Goal: Information Seeking & Learning: Learn about a topic

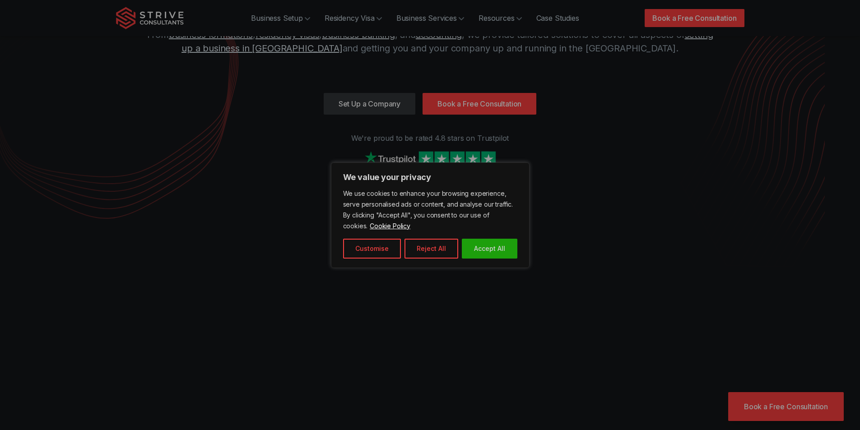
scroll to position [90, 0]
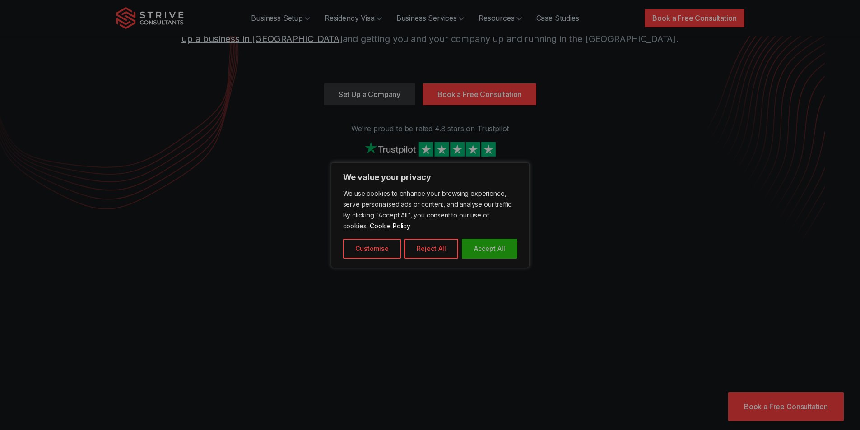
click at [487, 254] on button "Accept All" at bounding box center [490, 249] width 56 height 20
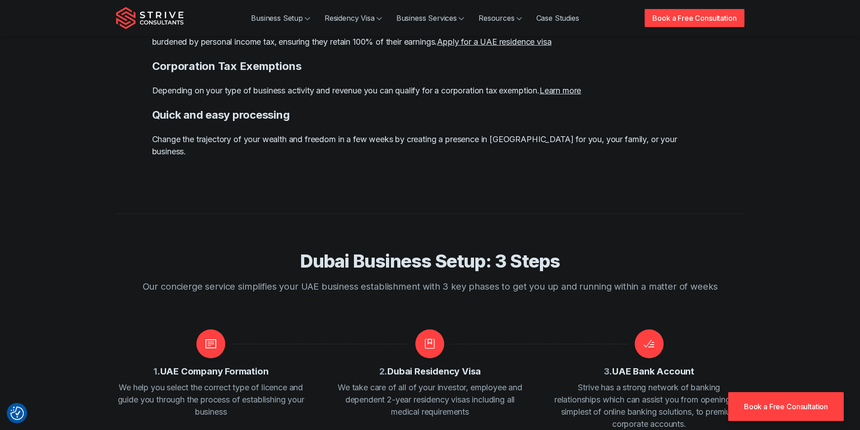
scroll to position [993, 0]
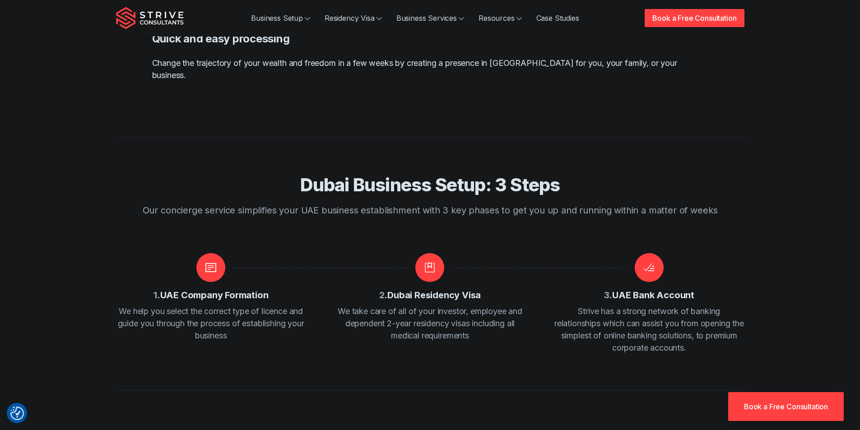
click at [182, 289] on h3 "1 . UAE Company Formation" at bounding box center [210, 295] width 115 height 13
click at [201, 289] on h3 "1 . UAE Company Formation" at bounding box center [210, 295] width 115 height 13
click at [216, 253] on circle at bounding box center [210, 267] width 29 height 29
drag, startPoint x: 186, startPoint y: 268, endPoint x: 201, endPoint y: 290, distance: 26.7
click at [186, 268] on div "1 . UAE Company Formation We help you select the correct type of licence and gu…" at bounding box center [211, 297] width 190 height 89
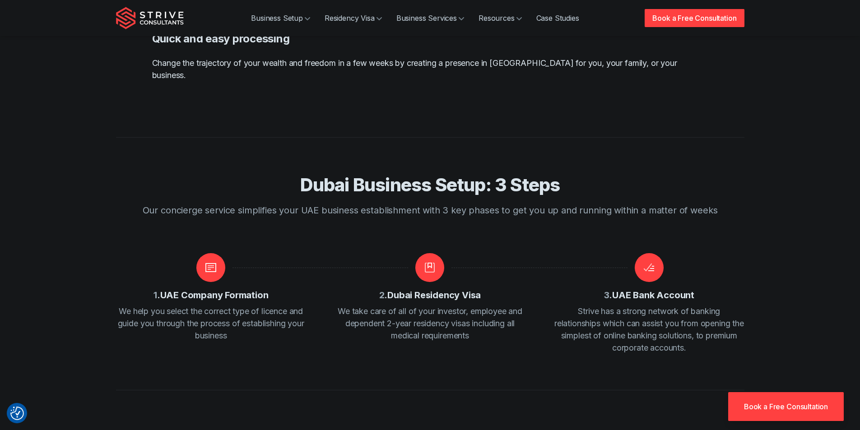
click at [203, 305] on p "We help you select the correct type of licence and guide you through the proces…" at bounding box center [211, 323] width 190 height 37
drag, startPoint x: 213, startPoint y: 297, endPoint x: 172, endPoint y: 259, distance: 55.9
click at [214, 305] on p "We help you select the correct type of licence and guide you through the proces…" at bounding box center [211, 323] width 190 height 37
click at [171, 289] on h3 "1 . UAE Company Formation" at bounding box center [210, 295] width 115 height 13
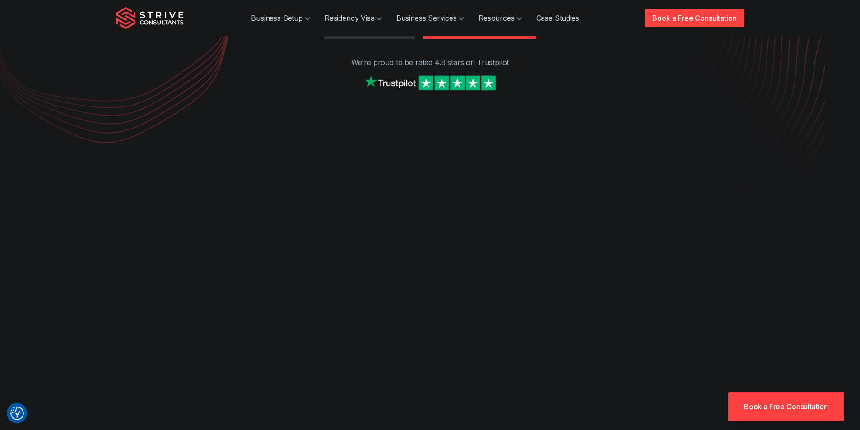
scroll to position [337, 0]
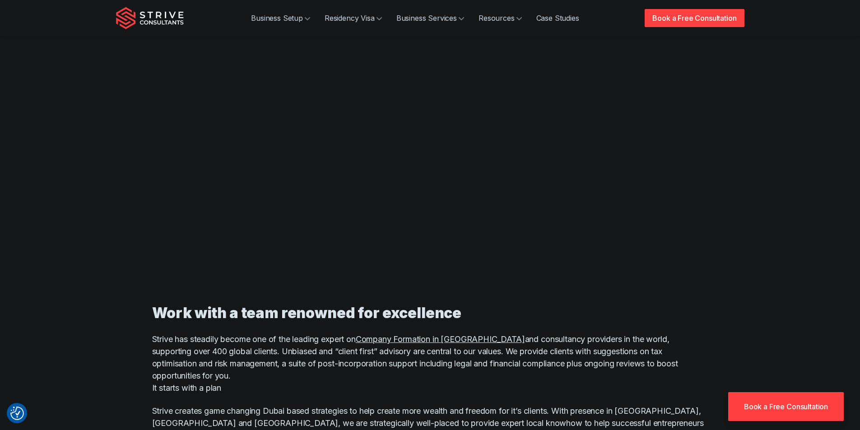
click at [294, 5] on div "Business Setup Residency Visa Business Services Resources Case Studies Book a F…" at bounding box center [430, 18] width 628 height 36
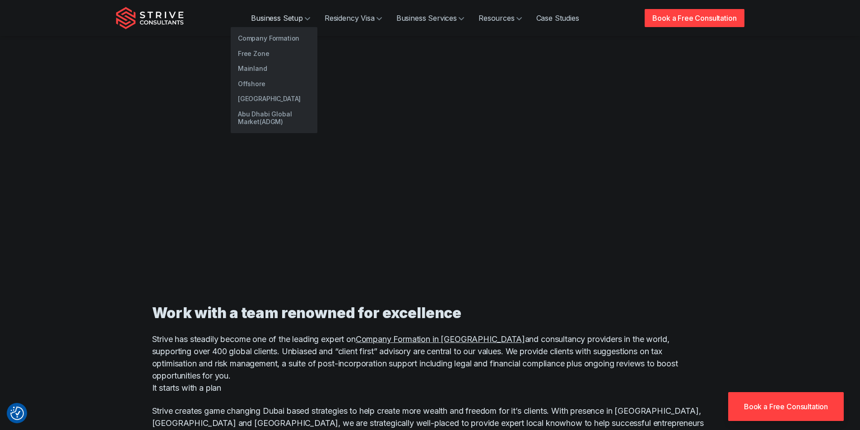
click at [301, 17] on link "Business Setup" at bounding box center [281, 18] width 74 height 18
click at [246, 66] on link "Mainland" at bounding box center [274, 68] width 87 height 15
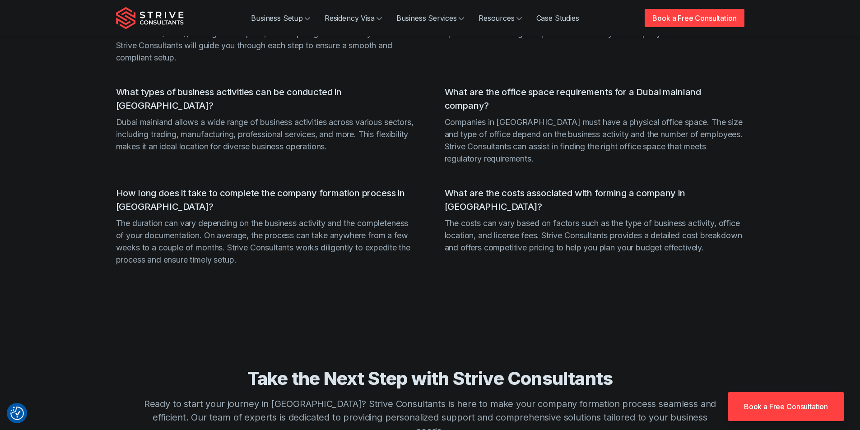
scroll to position [1692, 0]
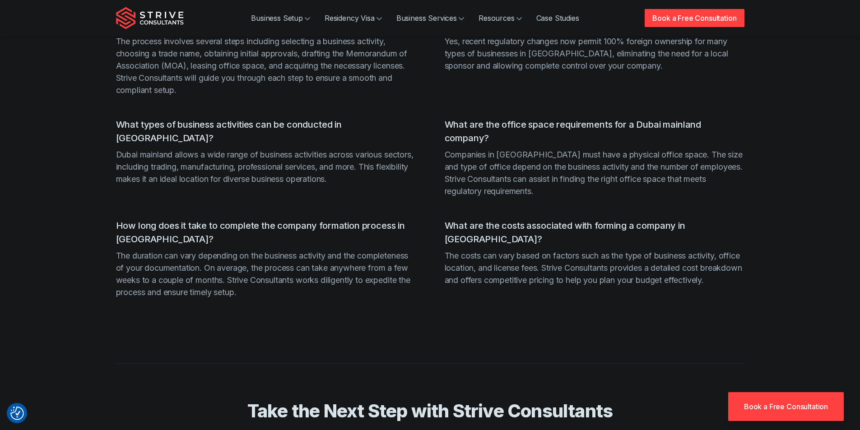
click at [474, 219] on h3 "What are the costs associated with forming a company in Dubai mainland?" at bounding box center [595, 232] width 300 height 27
click at [483, 219] on h3 "What are the costs associated with forming a company in Dubai mainland?" at bounding box center [595, 232] width 300 height 27
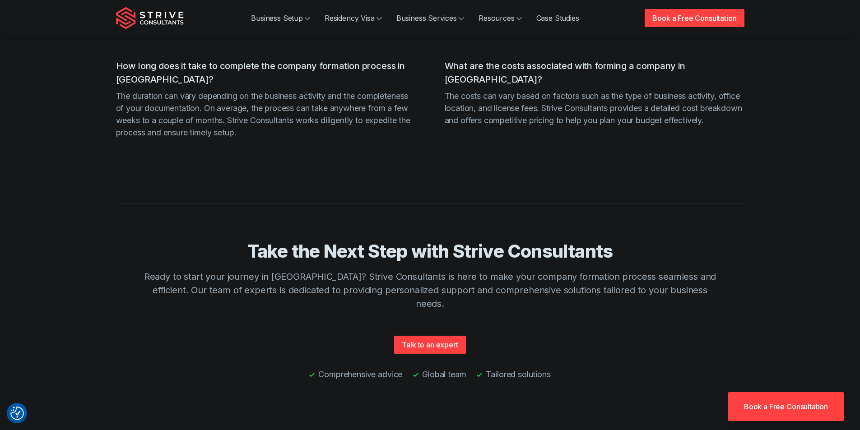
scroll to position [1873, 0]
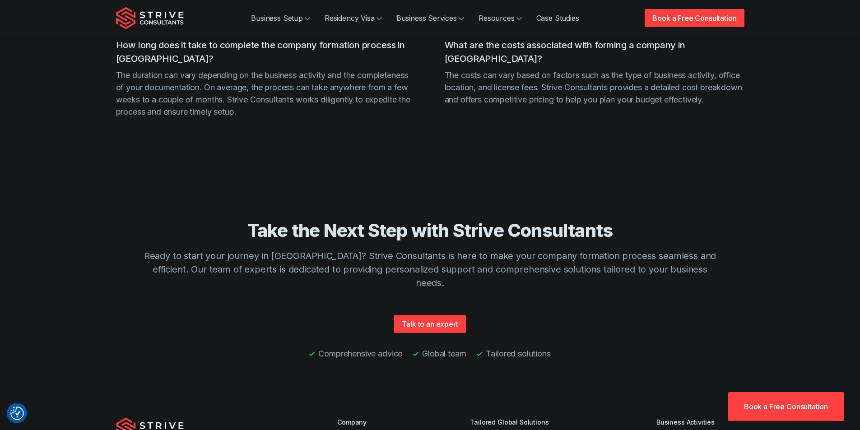
click at [795, 409] on link "Book a Free Consultation" at bounding box center [786, 406] width 116 height 29
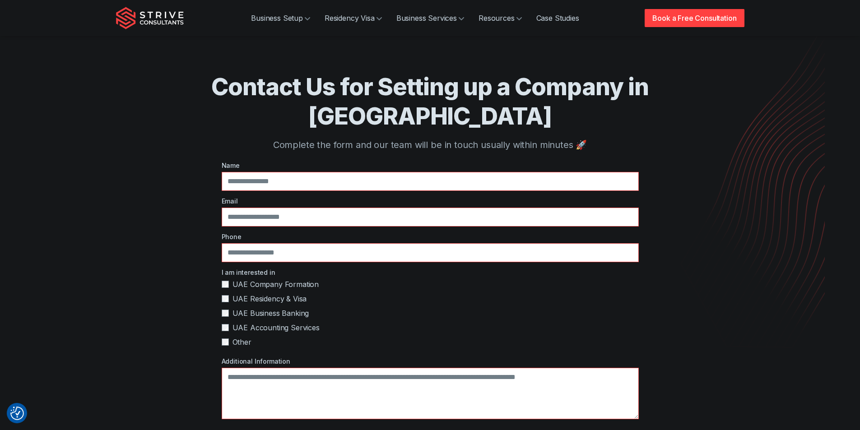
click at [238, 337] on span "Other" at bounding box center [241, 342] width 19 height 11
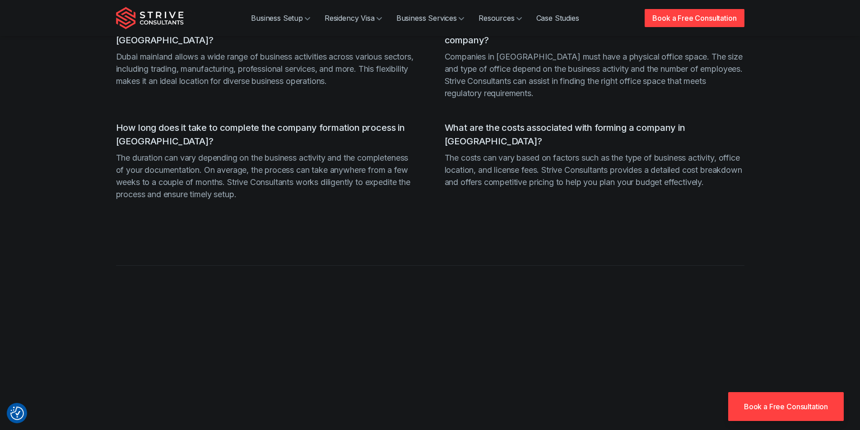
scroll to position [1866, 0]
